Goal: Task Accomplishment & Management: Manage account settings

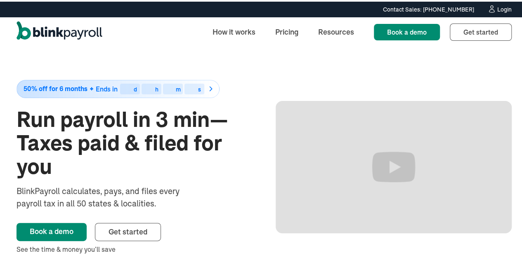
click at [497, 7] on div "Login" at bounding box center [504, 8] width 14 height 6
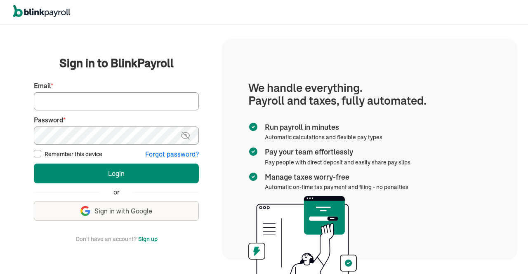
click at [166, 101] on input "Email *" at bounding box center [116, 101] width 165 height 18
type input "info@techdatumsolutions.com"
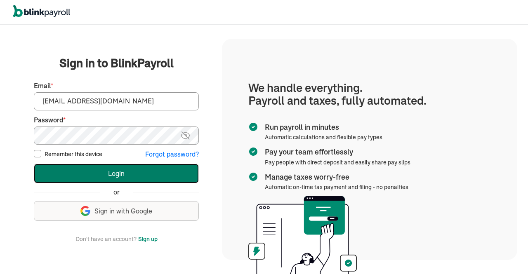
click at [157, 170] on button "Login" at bounding box center [116, 174] width 165 height 20
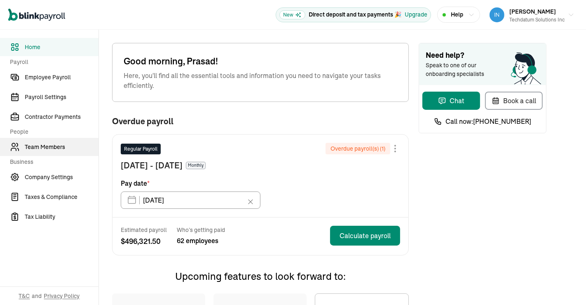
click at [47, 144] on span "Team Members" at bounding box center [62, 147] width 74 height 9
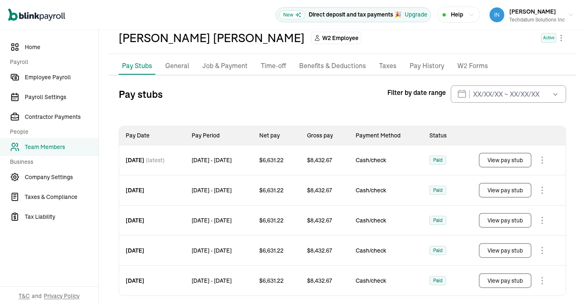
scroll to position [47, 0]
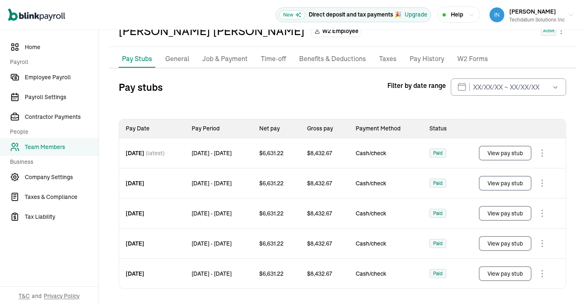
click at [502, 148] on button "View pay stub" at bounding box center [505, 153] width 53 height 15
click at [509, 176] on button "View pay stub" at bounding box center [505, 183] width 53 height 15
click at [502, 212] on button "View pay stub" at bounding box center [505, 213] width 53 height 15
click at [501, 243] on button "View pay stub" at bounding box center [505, 243] width 53 height 15
click at [492, 270] on button "View pay stub" at bounding box center [505, 273] width 53 height 15
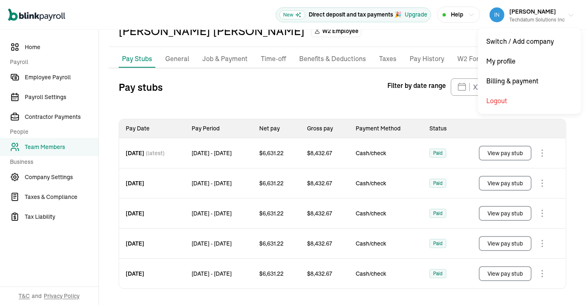
click at [569, 12] on button "Prasad Rao Techdatum Solutions Inc" at bounding box center [533, 15] width 92 height 21
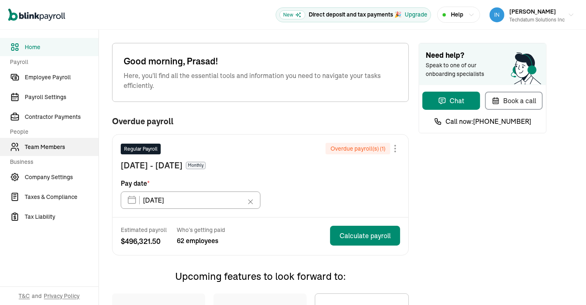
click at [47, 144] on span "Team Members" at bounding box center [62, 147] width 74 height 9
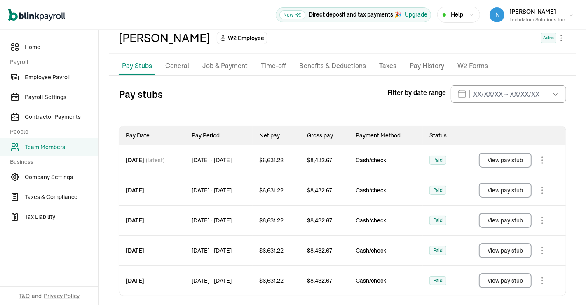
scroll to position [47, 0]
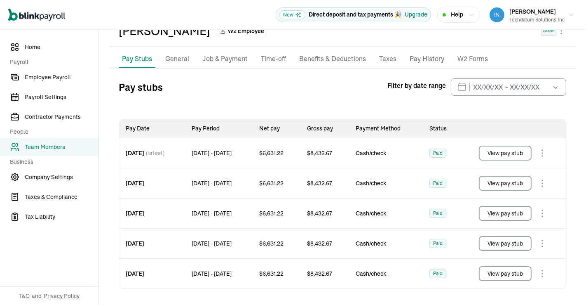
click at [502, 148] on button "View pay stub" at bounding box center [505, 153] width 53 height 15
click at [509, 176] on button "View pay stub" at bounding box center [505, 183] width 53 height 15
click at [502, 212] on button "View pay stub" at bounding box center [505, 213] width 53 height 15
click at [501, 243] on button "View pay stub" at bounding box center [505, 243] width 53 height 15
click at [492, 270] on button "View pay stub" at bounding box center [505, 273] width 53 height 15
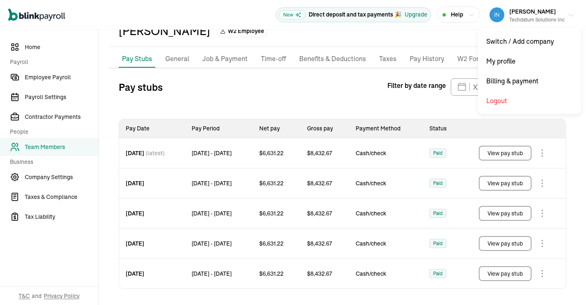
click at [569, 12] on button "Prasad Rao Techdatum Solutions Inc" at bounding box center [533, 15] width 92 height 21
